Goal: Task Accomplishment & Management: Manage account settings

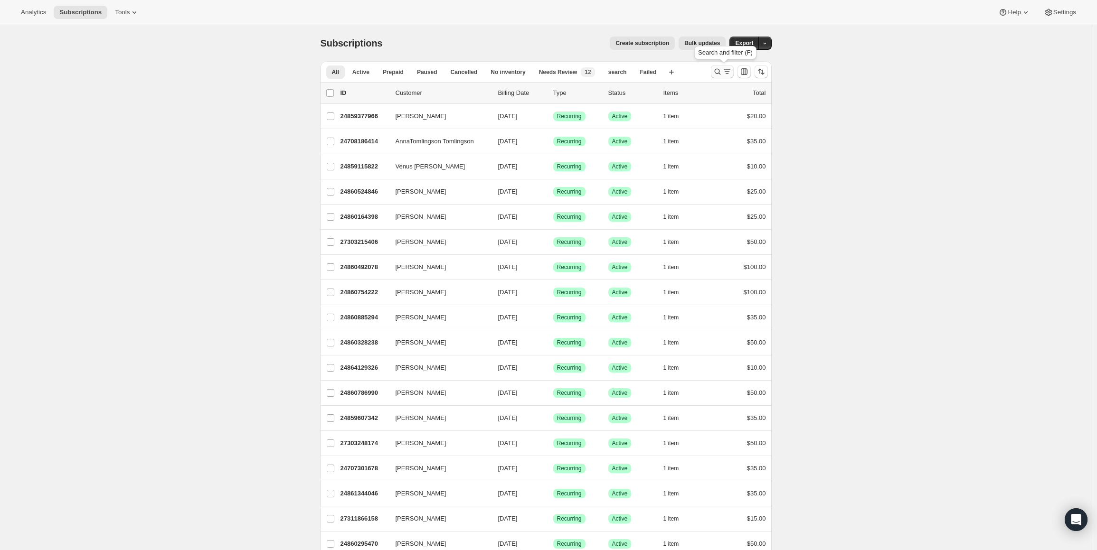
click at [717, 70] on icon "Search and filter results" at bounding box center [717, 72] width 6 height 6
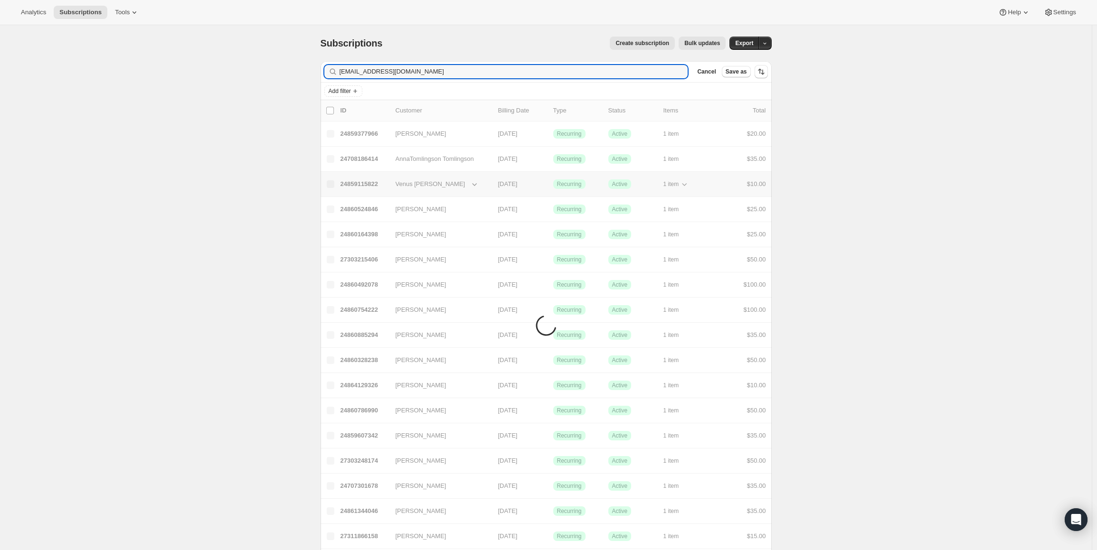
type input "[EMAIL_ADDRESS][DOMAIN_NAME]"
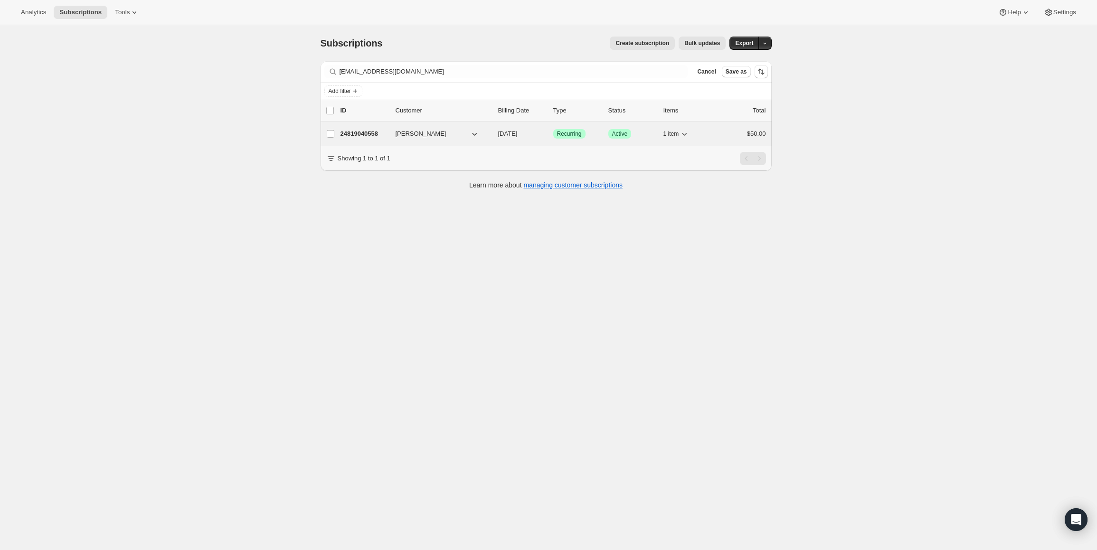
click at [368, 130] on p "24819040558" at bounding box center [363, 133] width 47 height 9
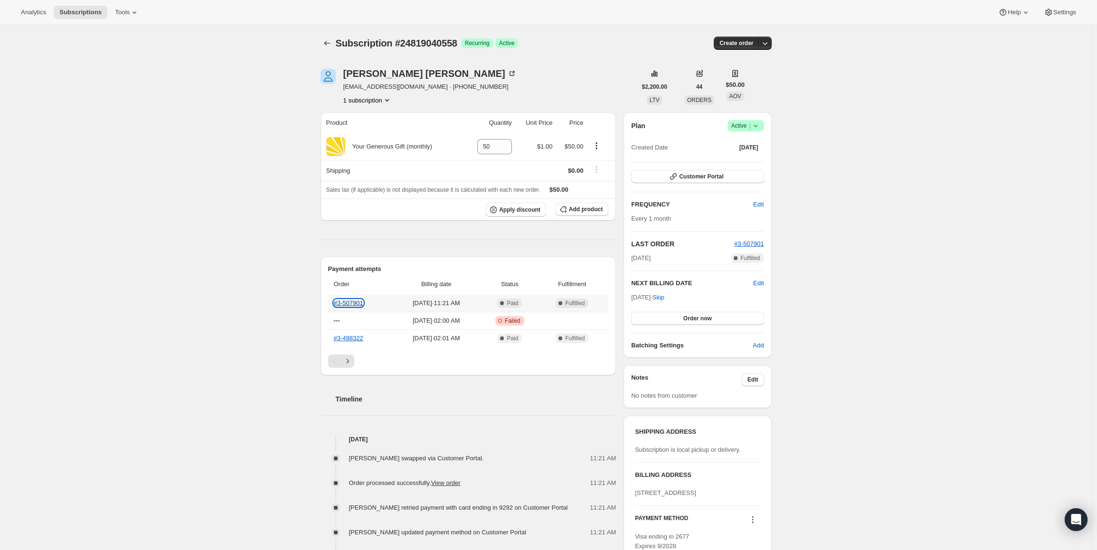
click at [349, 301] on link "#3-507901" at bounding box center [348, 303] width 29 height 7
click at [345, 337] on link "#3-498322" at bounding box center [348, 338] width 29 height 7
click at [332, 42] on icon "Subscriptions" at bounding box center [326, 42] width 9 height 9
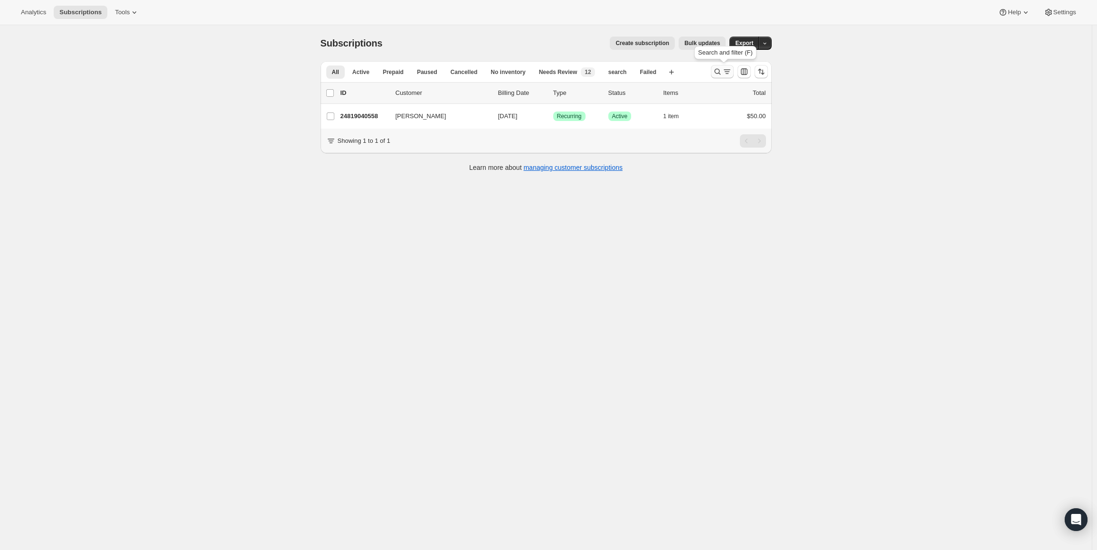
click at [718, 70] on icon "Search and filter results" at bounding box center [717, 71] width 9 height 9
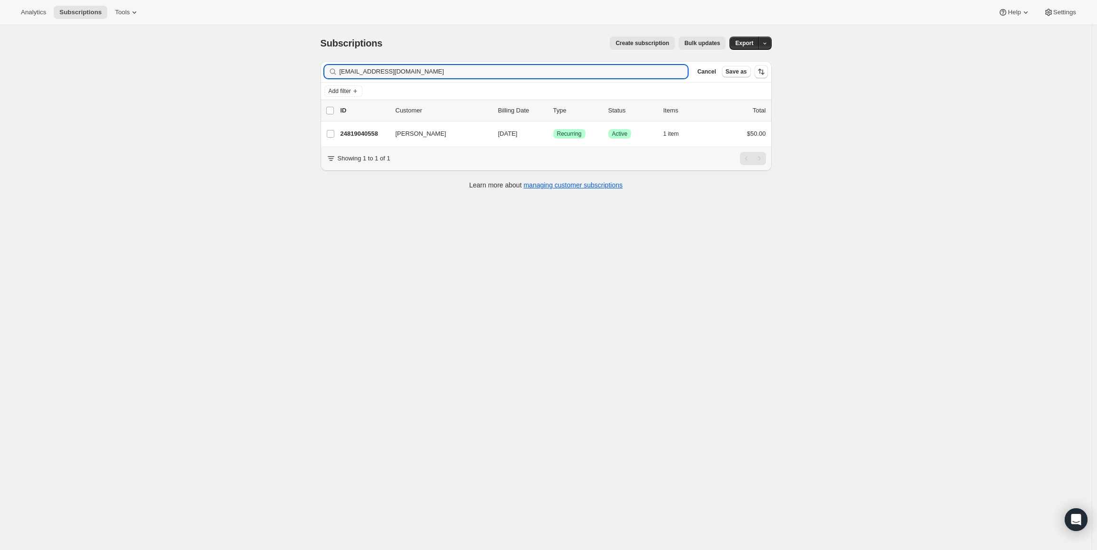
drag, startPoint x: 416, startPoint y: 69, endPoint x: 340, endPoint y: 72, distance: 76.5
click at [340, 72] on div "[EMAIL_ADDRESS][DOMAIN_NAME] Clear" at bounding box center [506, 71] width 364 height 13
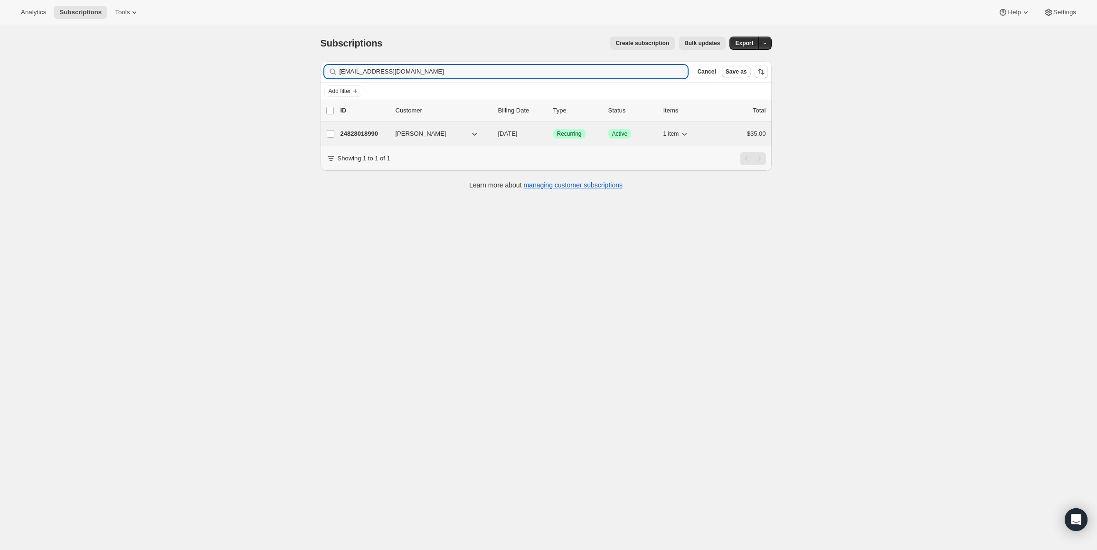
type input "[EMAIL_ADDRESS][DOMAIN_NAME]"
click at [371, 132] on p "24828018990" at bounding box center [363, 133] width 47 height 9
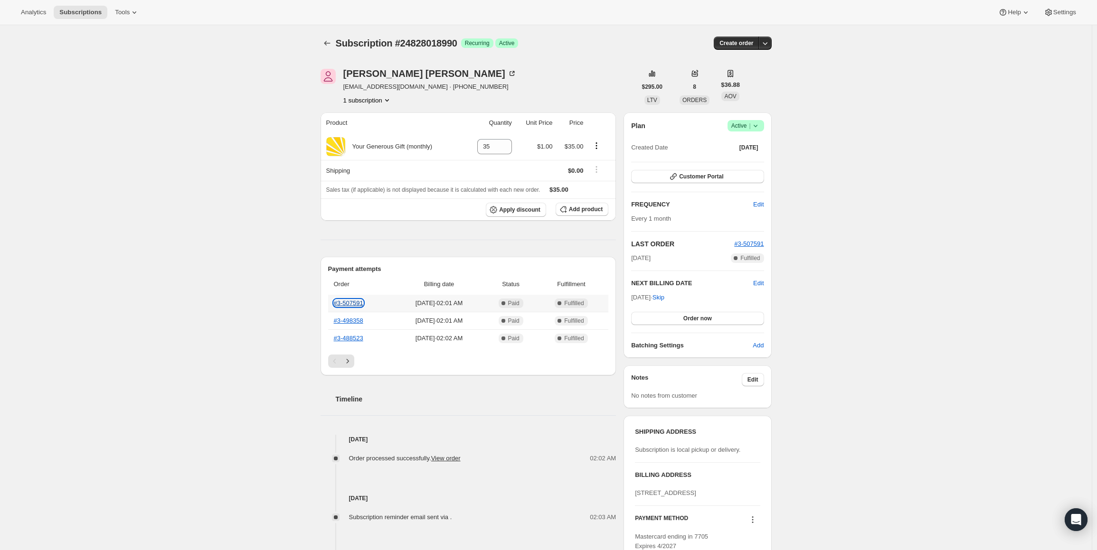
click at [355, 302] on link "#3-507591" at bounding box center [348, 303] width 29 height 7
